Goal: Navigation & Orientation: Find specific page/section

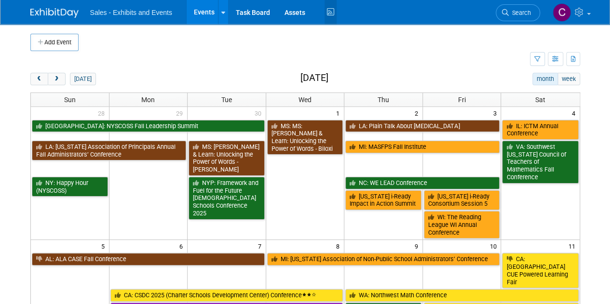
click at [329, 13] on icon at bounding box center [331, 12] width 12 height 15
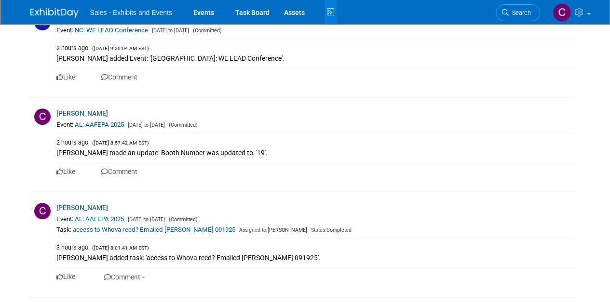
scroll to position [2170, 0]
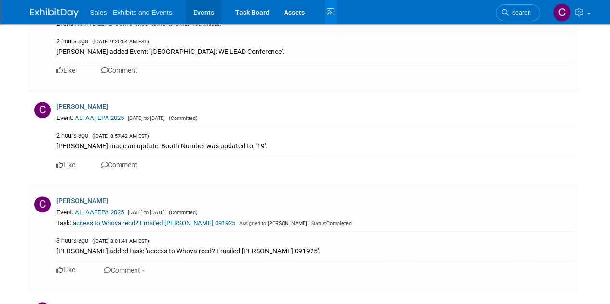
click at [208, 11] on link "Events" at bounding box center [203, 12] width 35 height 24
